Goal: Transaction & Acquisition: Purchase product/service

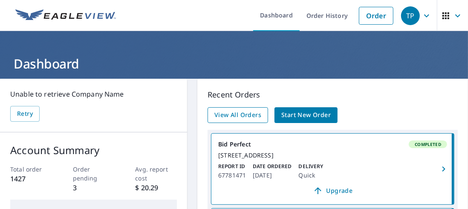
click at [247, 112] on span "View All Orders" at bounding box center [237, 115] width 47 height 11
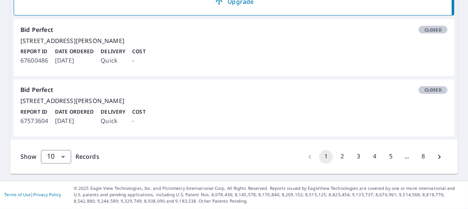
scroll to position [843, 0]
click at [336, 156] on button "2" at bounding box center [342, 157] width 14 height 14
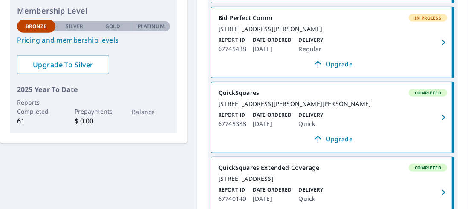
scroll to position [213, 0]
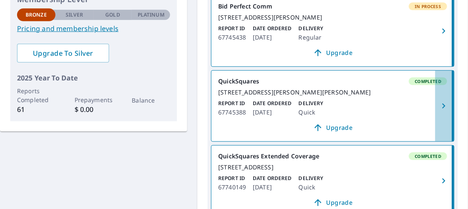
click at [438, 111] on icon "button" at bounding box center [443, 106] width 10 height 10
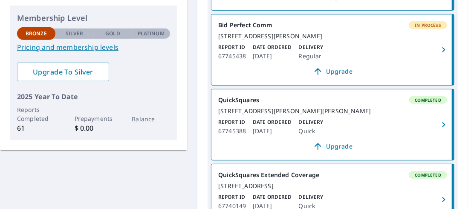
click at [375, 40] on div "[STREET_ADDRESS][PERSON_NAME]" at bounding box center [332, 36] width 229 height 8
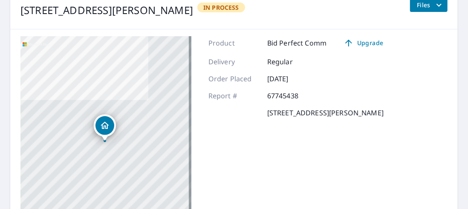
scroll to position [109, 0]
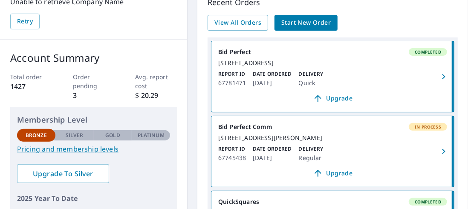
scroll to position [24, 0]
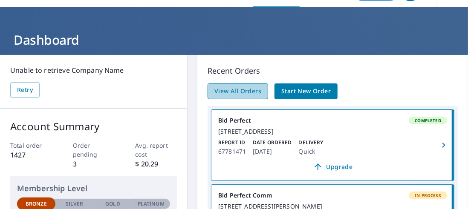
click at [247, 89] on span "View All Orders" at bounding box center [237, 91] width 47 height 11
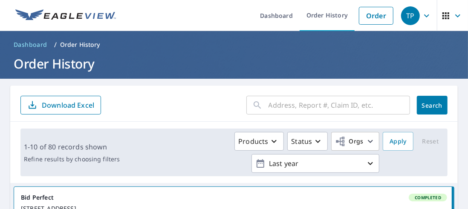
click at [275, 105] on input "text" at bounding box center [338, 105] width 141 height 24
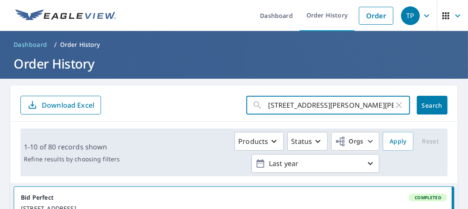
type input "[STREET_ADDRESS][PERSON_NAME][PERSON_NAME]"
click at [432, 100] on button "Search" at bounding box center [431, 105] width 31 height 19
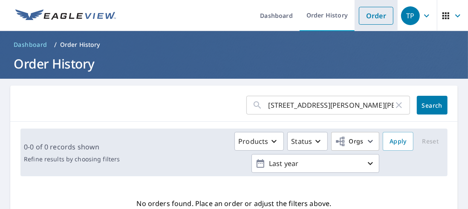
click at [360, 14] on link "Order" at bounding box center [376, 16] width 34 height 18
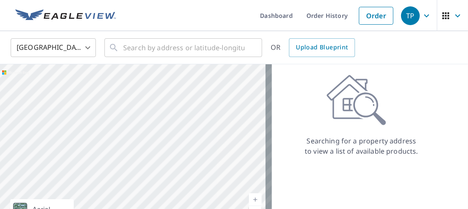
click at [133, 67] on div at bounding box center [136, 153] width 272 height 179
click at [139, 45] on input "text" at bounding box center [183, 48] width 121 height 24
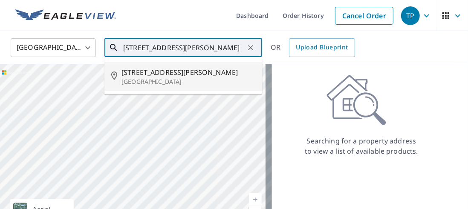
click at [159, 72] on span "[STREET_ADDRESS][PERSON_NAME]" at bounding box center [188, 72] width 134 height 10
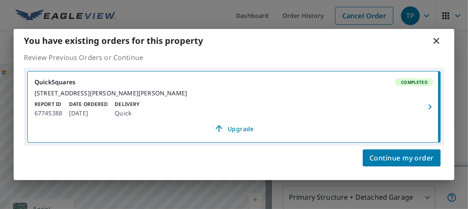
click at [434, 38] on icon at bounding box center [436, 41] width 6 height 6
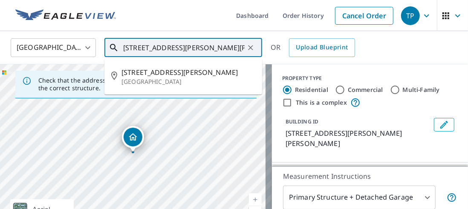
click at [138, 46] on input "[STREET_ADDRESS][PERSON_NAME][PERSON_NAME]" at bounding box center [183, 48] width 121 height 24
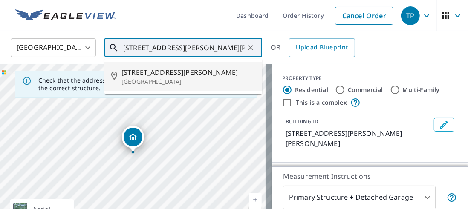
click at [185, 67] on span "[STREET_ADDRESS][PERSON_NAME]" at bounding box center [188, 72] width 134 height 10
type input "[STREET_ADDRESS][PERSON_NAME][PERSON_NAME]"
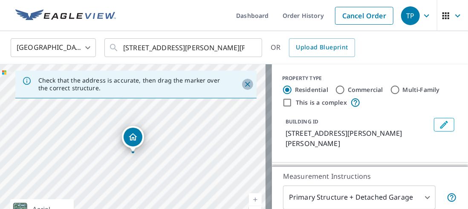
click at [243, 85] on icon "Close" at bounding box center [247, 84] width 9 height 9
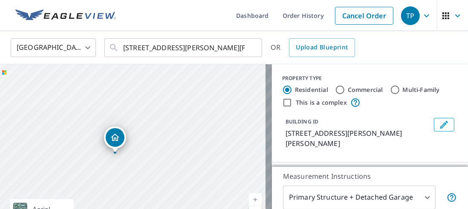
drag, startPoint x: 213, startPoint y: 123, endPoint x: 195, endPoint y: 123, distance: 17.9
click at [195, 123] on div "[STREET_ADDRESS][PERSON_NAME][PERSON_NAME]" at bounding box center [136, 153] width 272 height 179
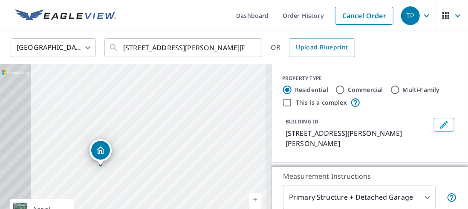
drag, startPoint x: 146, startPoint y: 132, endPoint x: 247, endPoint y: 112, distance: 102.9
click at [247, 112] on div "[STREET_ADDRESS][PERSON_NAME][PERSON_NAME]" at bounding box center [136, 153] width 272 height 179
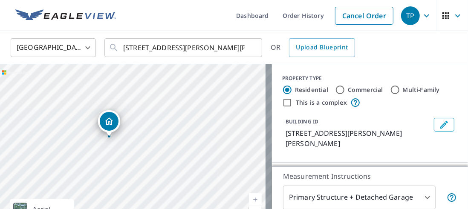
drag, startPoint x: 191, startPoint y: 138, endPoint x: 199, endPoint y: 109, distance: 30.2
click at [199, 109] on div "[STREET_ADDRESS][PERSON_NAME][PERSON_NAME]" at bounding box center [136, 153] width 272 height 179
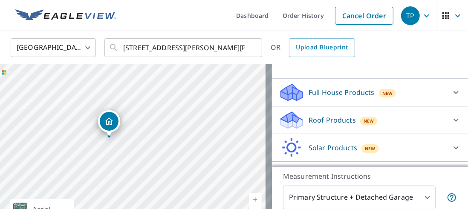
scroll to position [85, 0]
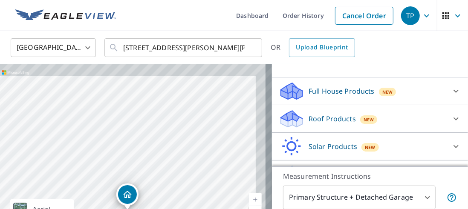
drag, startPoint x: 170, startPoint y: 149, endPoint x: 145, endPoint y: 180, distance: 40.3
click at [145, 180] on div "[STREET_ADDRESS][PERSON_NAME][PERSON_NAME]" at bounding box center [136, 153] width 272 height 179
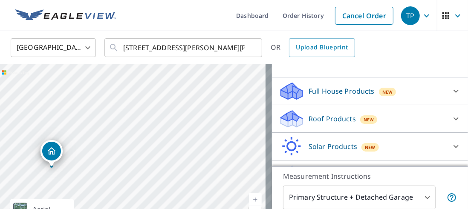
drag, startPoint x: 167, startPoint y: 168, endPoint x: 92, endPoint y: 125, distance: 87.4
click at [92, 125] on div "[STREET_ADDRESS][PERSON_NAME][PERSON_NAME]" at bounding box center [136, 153] width 272 height 179
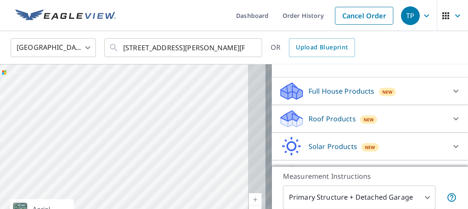
drag, startPoint x: 90, startPoint y: 129, endPoint x: 105, endPoint y: 127, distance: 14.5
click at [88, 129] on div "[STREET_ADDRESS][PERSON_NAME][PERSON_NAME]" at bounding box center [136, 153] width 272 height 179
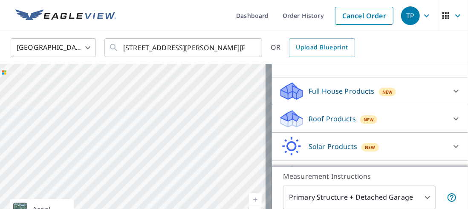
drag, startPoint x: 209, startPoint y: 126, endPoint x: 104, endPoint y: 130, distance: 104.4
click at [104, 130] on div "[STREET_ADDRESS][PERSON_NAME][PERSON_NAME]" at bounding box center [136, 153] width 272 height 179
drag, startPoint x: 149, startPoint y: 135, endPoint x: 255, endPoint y: 163, distance: 109.2
click at [255, 163] on div "[STREET_ADDRESS][PERSON_NAME][PERSON_NAME]" at bounding box center [136, 153] width 272 height 179
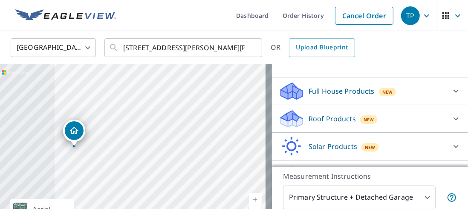
drag, startPoint x: 159, startPoint y: 165, endPoint x: 282, endPoint y: 102, distance: 137.9
click at [279, 102] on div "[STREET_ADDRESS][PERSON_NAME][PERSON_NAME] A standard road map Aerial A detaile…" at bounding box center [234, 153] width 468 height 179
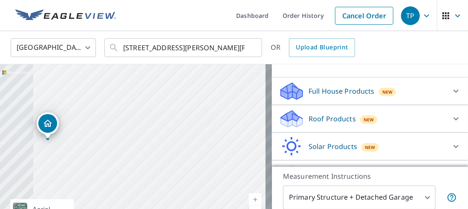
click at [230, 104] on div "[STREET_ADDRESS][PERSON_NAME][PERSON_NAME]" at bounding box center [136, 153] width 272 height 179
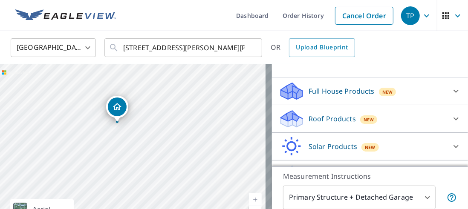
drag, startPoint x: 149, startPoint y: 138, endPoint x: 131, endPoint y: 163, distance: 30.6
click at [115, 155] on div "[STREET_ADDRESS][PERSON_NAME][PERSON_NAME]" at bounding box center [136, 153] width 272 height 179
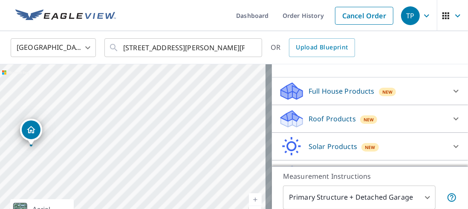
drag, startPoint x: 168, startPoint y: 90, endPoint x: 59, endPoint y: 127, distance: 115.5
click at [58, 127] on div "[STREET_ADDRESS][PERSON_NAME][PERSON_NAME]" at bounding box center [136, 153] width 272 height 179
drag, startPoint x: 192, startPoint y: 127, endPoint x: 72, endPoint y: 129, distance: 120.1
click at [72, 129] on div "[STREET_ADDRESS][PERSON_NAME][PERSON_NAME]" at bounding box center [136, 153] width 272 height 179
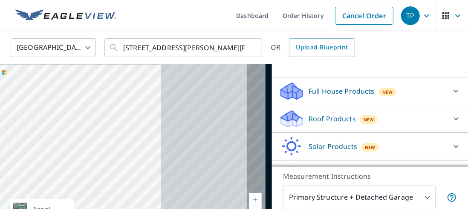
drag, startPoint x: 250, startPoint y: 128, endPoint x: 121, endPoint y: 130, distance: 129.0
click at [121, 130] on div "[STREET_ADDRESS][PERSON_NAME][PERSON_NAME]" at bounding box center [136, 153] width 272 height 179
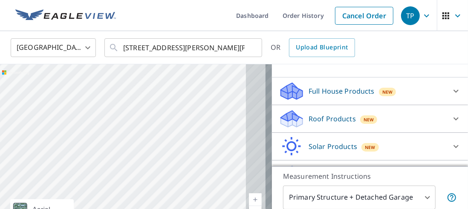
drag, startPoint x: 241, startPoint y: 126, endPoint x: 102, endPoint y: 124, distance: 138.8
click at [102, 124] on div "[STREET_ADDRESS][PERSON_NAME][PERSON_NAME]" at bounding box center [136, 153] width 272 height 179
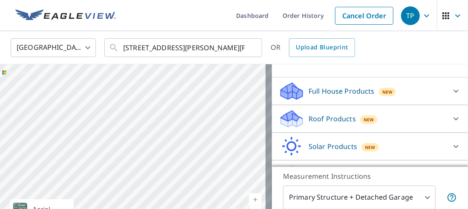
drag, startPoint x: 227, startPoint y: 122, endPoint x: 104, endPoint y: 122, distance: 122.6
click at [104, 122] on div "[STREET_ADDRESS][PERSON_NAME][PERSON_NAME]" at bounding box center [136, 153] width 272 height 179
drag, startPoint x: 234, startPoint y: 119, endPoint x: 101, endPoint y: 119, distance: 132.9
click at [101, 119] on div "[STREET_ADDRESS][PERSON_NAME][PERSON_NAME]" at bounding box center [136, 153] width 272 height 179
drag, startPoint x: 214, startPoint y: 118, endPoint x: 84, endPoint y: 116, distance: 129.9
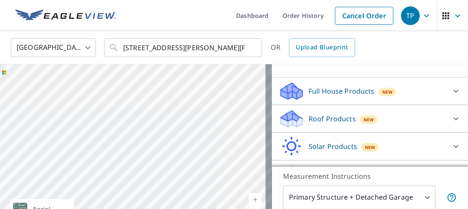
click at [84, 116] on div "[STREET_ADDRESS][PERSON_NAME][PERSON_NAME]" at bounding box center [136, 153] width 272 height 179
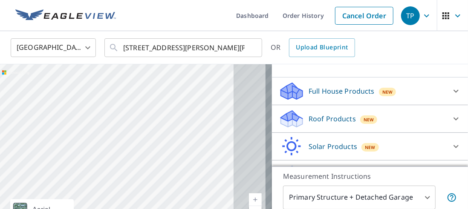
drag, startPoint x: 204, startPoint y: 123, endPoint x: 86, endPoint y: 117, distance: 119.0
click at [86, 117] on div "[STREET_ADDRESS][PERSON_NAME][PERSON_NAME]" at bounding box center [136, 153] width 272 height 179
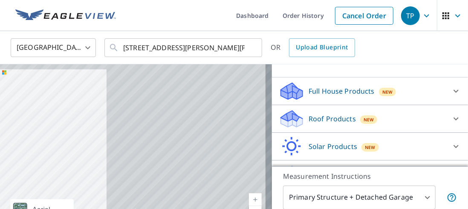
drag, startPoint x: 191, startPoint y: 110, endPoint x: 21, endPoint y: 118, distance: 170.5
click at [21, 118] on div "[STREET_ADDRESS][PERSON_NAME][PERSON_NAME]" at bounding box center [136, 153] width 272 height 179
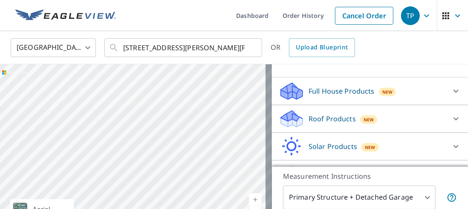
drag, startPoint x: 195, startPoint y: 129, endPoint x: 215, endPoint y: 132, distance: 20.7
click at [215, 132] on div "[STREET_ADDRESS][PERSON_NAME][PERSON_NAME]" at bounding box center [136, 153] width 272 height 179
drag, startPoint x: 103, startPoint y: 127, endPoint x: 207, endPoint y: 137, distance: 104.8
click at [207, 137] on div "[STREET_ADDRESS][PERSON_NAME][PERSON_NAME]" at bounding box center [136, 153] width 272 height 179
drag, startPoint x: 83, startPoint y: 138, endPoint x: 221, endPoint y: 150, distance: 138.5
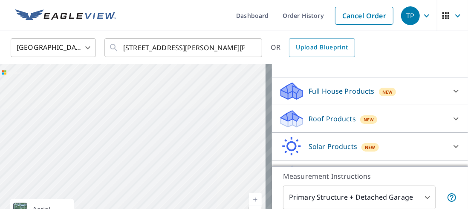
click at [222, 150] on div "[STREET_ADDRESS][PERSON_NAME][PERSON_NAME]" at bounding box center [136, 153] width 272 height 179
drag, startPoint x: 222, startPoint y: 118, endPoint x: 233, endPoint y: 119, distance: 10.2
click at [233, 119] on div "[STREET_ADDRESS][PERSON_NAME][PERSON_NAME]" at bounding box center [136, 153] width 272 height 179
drag, startPoint x: 115, startPoint y: 115, endPoint x: 255, endPoint y: 120, distance: 140.6
click at [267, 120] on div "[STREET_ADDRESS][PERSON_NAME][PERSON_NAME] A standard road map Aerial A detaile…" at bounding box center [234, 153] width 468 height 179
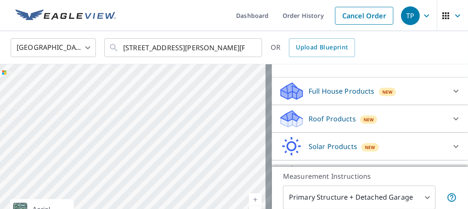
drag, startPoint x: 237, startPoint y: 117, endPoint x: 298, endPoint y: 116, distance: 61.3
click at [298, 116] on div "[STREET_ADDRESS][PERSON_NAME][PERSON_NAME] A standard road map Aerial A detaile…" at bounding box center [234, 153] width 468 height 179
click at [247, 103] on div "[STREET_ADDRESS][PERSON_NAME][PERSON_NAME]" at bounding box center [136, 153] width 272 height 179
drag, startPoint x: 85, startPoint y: 96, endPoint x: 244, endPoint y: 100, distance: 158.9
click at [244, 100] on div "[STREET_ADDRESS][PERSON_NAME][PERSON_NAME]" at bounding box center [136, 153] width 272 height 179
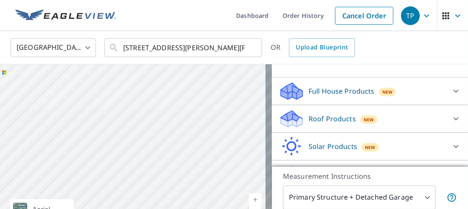
drag, startPoint x: 213, startPoint y: 96, endPoint x: 301, endPoint y: 98, distance: 87.3
click at [303, 98] on div "[STREET_ADDRESS][PERSON_NAME][PERSON_NAME] A standard road map Aerial A detaile…" at bounding box center [234, 153] width 468 height 179
click at [246, 117] on div "[STREET_ADDRESS][PERSON_NAME][PERSON_NAME]" at bounding box center [136, 153] width 272 height 179
drag, startPoint x: 86, startPoint y: 111, endPoint x: 289, endPoint y: 115, distance: 203.2
click at [289, 115] on div "[STREET_ADDRESS][PERSON_NAME][PERSON_NAME] A standard road map Aerial A detaile…" at bounding box center [234, 153] width 468 height 179
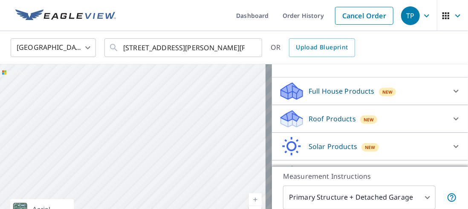
drag, startPoint x: 250, startPoint y: 113, endPoint x: 258, endPoint y: 100, distance: 15.9
click at [264, 111] on div "[STREET_ADDRESS][PERSON_NAME][PERSON_NAME]" at bounding box center [136, 153] width 272 height 179
drag, startPoint x: 41, startPoint y: 121, endPoint x: 290, endPoint y: 123, distance: 248.7
click at [291, 123] on div "[STREET_ADDRESS][PERSON_NAME][PERSON_NAME] A standard road map Aerial A detaile…" at bounding box center [234, 153] width 468 height 179
drag, startPoint x: 207, startPoint y: 105, endPoint x: 230, endPoint y: 100, distance: 23.9
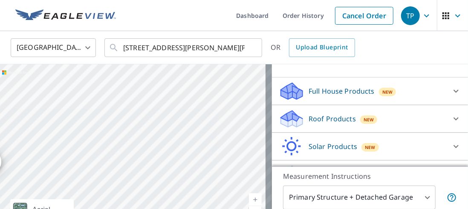
click at [214, 101] on div "[STREET_ADDRESS][PERSON_NAME][PERSON_NAME]" at bounding box center [136, 153] width 272 height 179
drag, startPoint x: 8, startPoint y: 112, endPoint x: 207, endPoint y: 101, distance: 199.6
click at [208, 101] on div "[STREET_ADDRESS][PERSON_NAME][PERSON_NAME]" at bounding box center [136, 153] width 272 height 179
click at [215, 121] on div "[STREET_ADDRESS][PERSON_NAME][PERSON_NAME]" at bounding box center [136, 153] width 272 height 179
drag, startPoint x: 79, startPoint y: 127, endPoint x: 198, endPoint y: 132, distance: 118.5
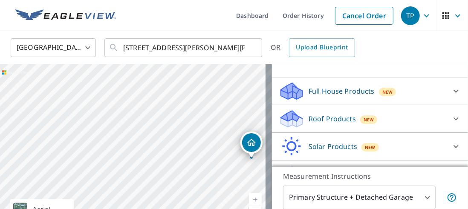
click at [198, 132] on div "[STREET_ADDRESS][PERSON_NAME][PERSON_NAME]" at bounding box center [136, 153] width 272 height 179
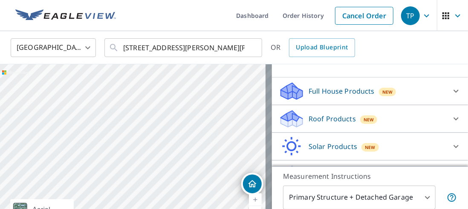
drag, startPoint x: 183, startPoint y: 112, endPoint x: 183, endPoint y: 156, distance: 43.9
click at [183, 156] on div "[STREET_ADDRESS][PERSON_NAME][PERSON_NAME]" at bounding box center [136, 153] width 272 height 179
drag, startPoint x: 194, startPoint y: 134, endPoint x: 193, endPoint y: 117, distance: 17.1
click at [193, 118] on div "[STREET_ADDRESS][PERSON_NAME][PERSON_NAME]" at bounding box center [136, 153] width 272 height 179
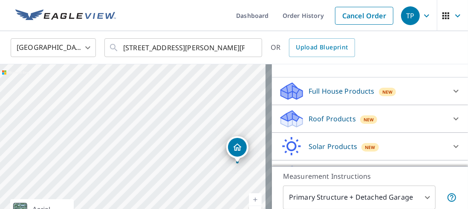
drag, startPoint x: 200, startPoint y: 154, endPoint x: 184, endPoint y: 135, distance: 24.5
click at [184, 135] on div "[STREET_ADDRESS][PERSON_NAME][PERSON_NAME]" at bounding box center [136, 153] width 272 height 179
drag, startPoint x: 159, startPoint y: 174, endPoint x: 182, endPoint y: 92, distance: 85.6
click at [182, 92] on div "[STREET_ADDRESS][PERSON_NAME][PERSON_NAME]" at bounding box center [136, 153] width 272 height 179
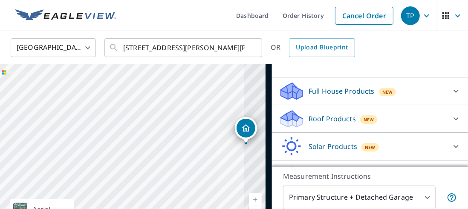
drag, startPoint x: 201, startPoint y: 100, endPoint x: 115, endPoint y: 136, distance: 92.8
click at [115, 136] on div "[STREET_ADDRESS][PERSON_NAME][PERSON_NAME]" at bounding box center [136, 153] width 272 height 179
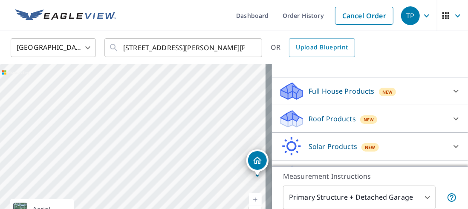
drag, startPoint x: 157, startPoint y: 174, endPoint x: 201, endPoint y: 154, distance: 48.4
click at [201, 154] on div "[STREET_ADDRESS][PERSON_NAME][PERSON_NAME]" at bounding box center [136, 153] width 272 height 179
drag, startPoint x: 201, startPoint y: 154, endPoint x: 188, endPoint y: 162, distance: 15.5
click at [188, 162] on div "[STREET_ADDRESS][PERSON_NAME][PERSON_NAME]" at bounding box center [136, 153] width 272 height 179
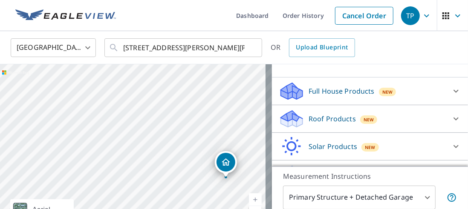
drag, startPoint x: 181, startPoint y: 157, endPoint x: 169, endPoint y: 130, distance: 29.2
click at [169, 130] on div "[STREET_ADDRESS][PERSON_NAME][PERSON_NAME]" at bounding box center [136, 153] width 272 height 179
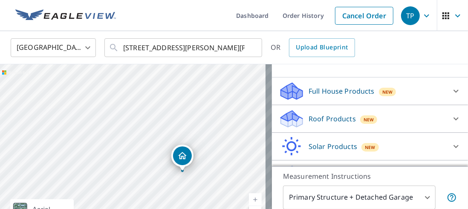
drag, startPoint x: 161, startPoint y: 120, endPoint x: 118, endPoint y: 110, distance: 44.4
click at [118, 112] on div "[STREET_ADDRESS][PERSON_NAME][PERSON_NAME]" at bounding box center [136, 153] width 272 height 179
